Goal: Information Seeking & Learning: Learn about a topic

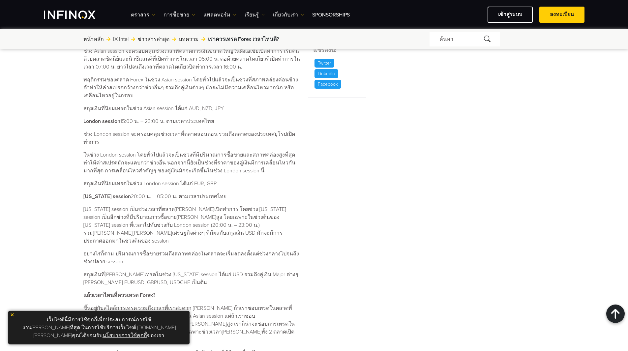
scroll to position [396, 0]
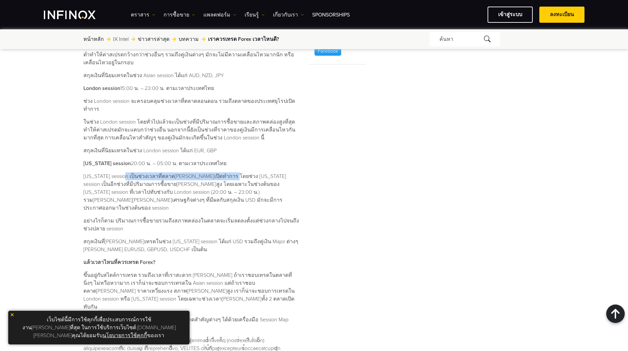
drag, startPoint x: 126, startPoint y: 167, endPoint x: 229, endPoint y: 169, distance: 103.9
click at [229, 172] on p "[US_STATE] session เป็นช่วงเวลาที่ตลาด[PERSON_NAME]เปิดทำการ โดยช่วง [US_STATE]…" at bounding box center [191, 192] width 217 height 40
click at [136, 180] on p "[US_STATE] session เป็นช่วงเวลาที่ตลาด[PERSON_NAME]เปิดทำการ โดยช่วง [US_STATE]…" at bounding box center [191, 192] width 217 height 40
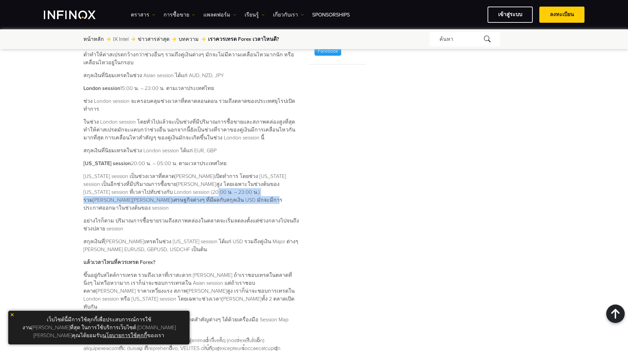
drag, startPoint x: 169, startPoint y: 183, endPoint x: 217, endPoint y: 189, distance: 47.9
click at [217, 189] on p "[US_STATE] session เป็นช่วงเวลาที่ตลาด[PERSON_NAME]เปิดทำการ โดยช่วง [US_STATE]…" at bounding box center [191, 192] width 217 height 40
click at [60, 174] on div "เราควรเทรด Forex เวลาไหนดี? ค้นหาโดย INFINOX [DATE] 08:38 (GMT +0) เวลาที่อ่าน …" at bounding box center [314, 54] width 628 height 802
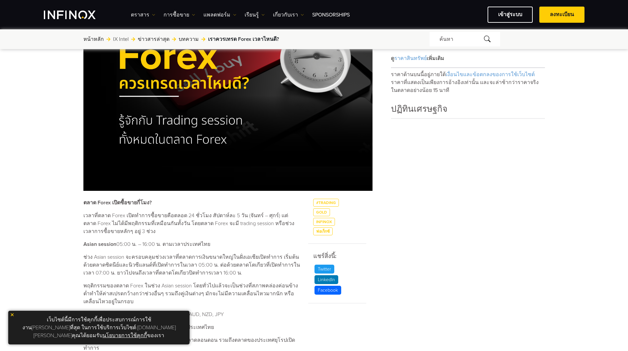
scroll to position [165, 0]
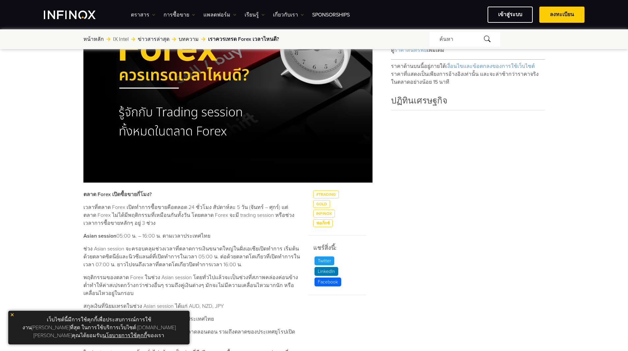
click at [13, 317] on img at bounding box center [12, 315] width 5 height 5
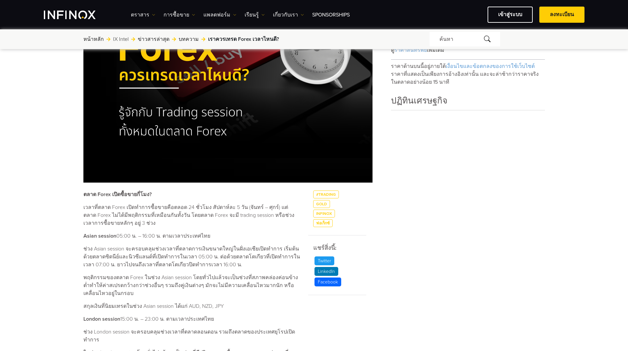
click at [47, 242] on div "เราควรเทรด Forex เวลาไหนดี? ค้นหาโดย INFINOX [DATE] 08:38 (GMT +0) เวลาที่อ่าน …" at bounding box center [314, 285] width 628 height 802
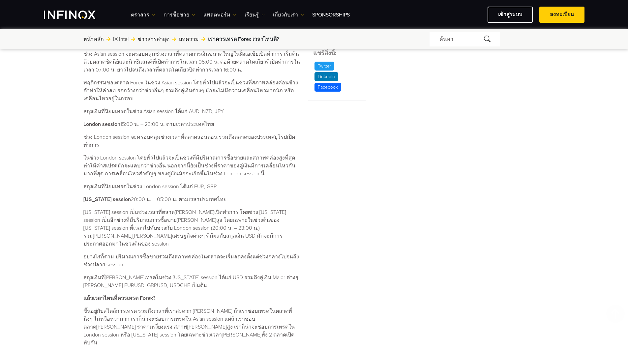
scroll to position [363, 0]
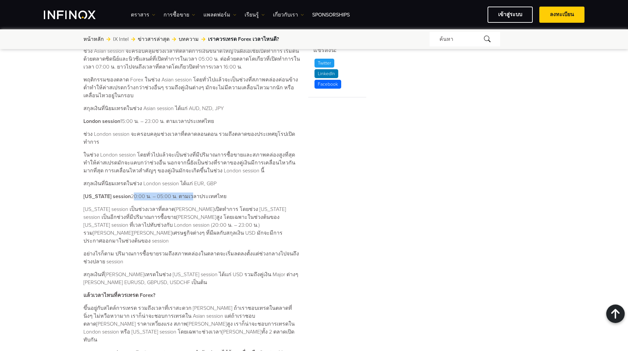
drag, startPoint x: 128, startPoint y: 189, endPoint x: 214, endPoint y: 190, distance: 86.7
click at [190, 193] on p "[US_STATE] session 20:00 น. – 05:00 น. ตามเวลาประเทศไทย" at bounding box center [191, 197] width 217 height 8
click at [149, 205] on p "[US_STATE] session เป็นช่วงเวลาที่ตลาด[PERSON_NAME]เปิดทำการ โดยช่วง [US_STATE]…" at bounding box center [191, 225] width 217 height 40
drag, startPoint x: 125, startPoint y: 201, endPoint x: 245, endPoint y: 203, distance: 120.7
click at [245, 205] on p "[US_STATE] session เป็นช่วงเวลาที่ตลาด[PERSON_NAME]เปิดทำการ โดยช่วง [US_STATE]…" at bounding box center [191, 225] width 217 height 40
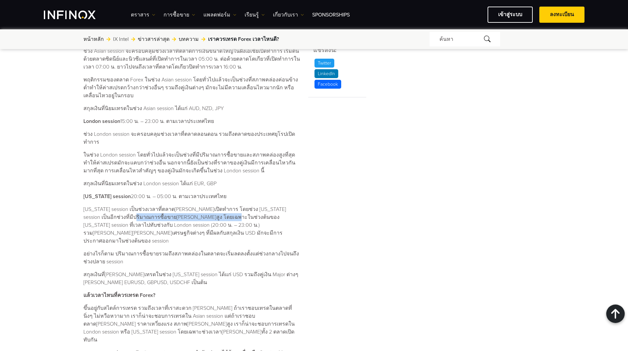
drag, startPoint x: 117, startPoint y: 209, endPoint x: 207, endPoint y: 208, distance: 90.4
click at [207, 208] on p "[US_STATE] session เป็นช่วงเวลาที่ตลาด[PERSON_NAME]เปิดทำการ โดยช่วง [US_STATE]…" at bounding box center [191, 225] width 217 height 40
drag, startPoint x: 122, startPoint y: 216, endPoint x: 165, endPoint y: 219, distance: 43.0
click at [164, 219] on p "[US_STATE] session เป็นช่วงเวลาที่ตลาด[PERSON_NAME]เปิดทำการ โดยช่วง [US_STATE]…" at bounding box center [191, 225] width 217 height 40
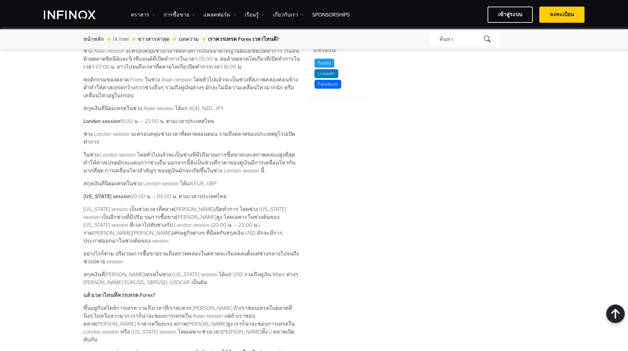
click at [196, 216] on p "[US_STATE] session เป็นช่วงเวลาที่ตลาด[PERSON_NAME]เปิดทำการ โดยช่วง [US_STATE]…" at bounding box center [191, 225] width 217 height 40
drag, startPoint x: 93, startPoint y: 225, endPoint x: 171, endPoint y: 224, distance: 78.5
click at [170, 224] on p "[US_STATE] session เป็นช่วงเวลาที่ตลาด[PERSON_NAME]เปิดทำการ โดยช่วง [US_STATE]…" at bounding box center [191, 225] width 217 height 40
click at [177, 250] on p "อย่างไรก็ตาม ปริมาณการซื้อขายรวมถึงสภาพคล่องในตลาดจะเริ่มลดลงตั้งแต่ช่วงกลางไปจ…" at bounding box center [191, 258] width 217 height 16
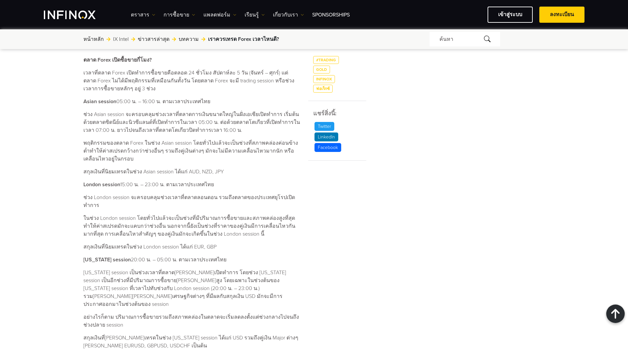
scroll to position [281, 0]
